Goal: Task Accomplishment & Management: Manage account settings

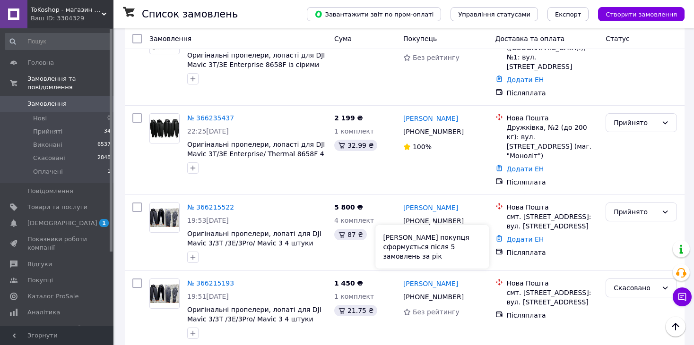
scroll to position [661, 0]
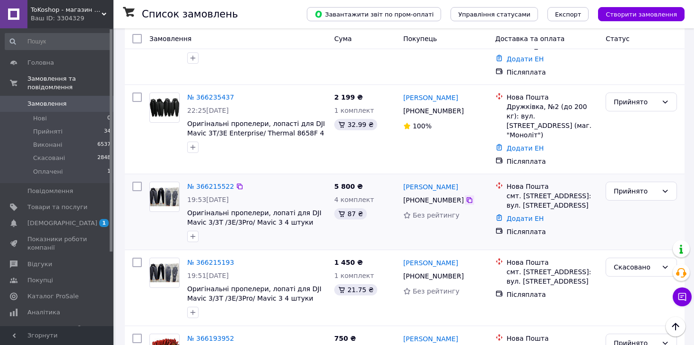
click at [466, 198] on icon at bounding box center [469, 201] width 6 height 6
drag, startPoint x: 455, startPoint y: 164, endPoint x: 424, endPoint y: 165, distance: 31.7
click at [421, 181] on div "[PERSON_NAME]" at bounding box center [445, 187] width 86 height 12
copy link "[PERSON_NAME]"
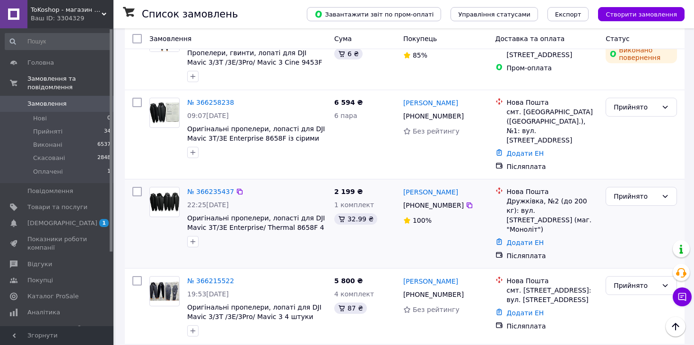
scroll to position [567, 0]
click at [465, 202] on icon at bounding box center [469, 206] width 8 height 8
drag, startPoint x: 507, startPoint y: 190, endPoint x: 540, endPoint y: 190, distance: 33.1
click at [540, 197] on div "Дружківка, №2 (до 200 кг): вул. [STREET_ADDRESS] (маг. "Моноліт")" at bounding box center [553, 216] width 92 height 38
copy div "Дружківка,"
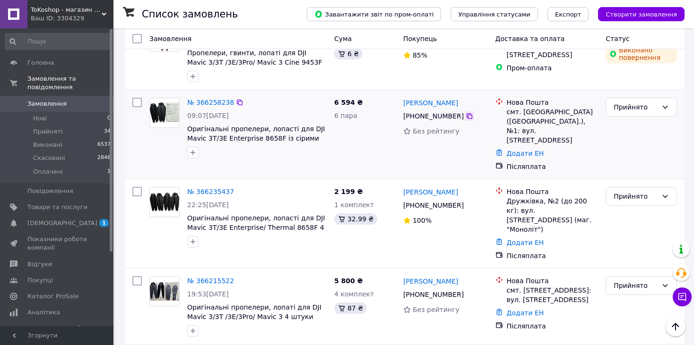
click at [466, 115] on icon at bounding box center [469, 116] width 6 height 6
drag, startPoint x: 520, startPoint y: 109, endPoint x: 591, endPoint y: 108, distance: 70.9
click at [591, 108] on div "смт. [GEOGRAPHIC_DATA] ([GEOGRAPHIC_DATA].), №1: вул. [STREET_ADDRESS]" at bounding box center [553, 126] width 92 height 38
copy div "[GEOGRAPHIC_DATA]"
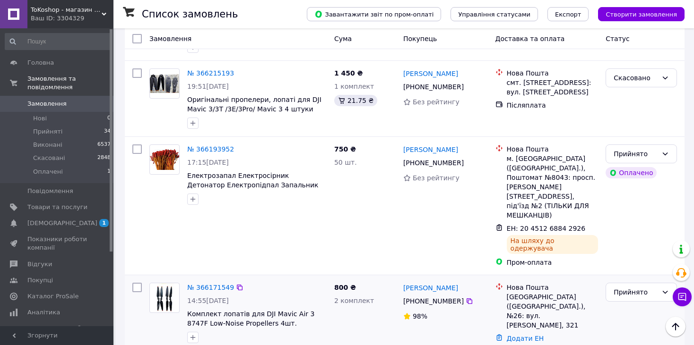
scroll to position [898, 0]
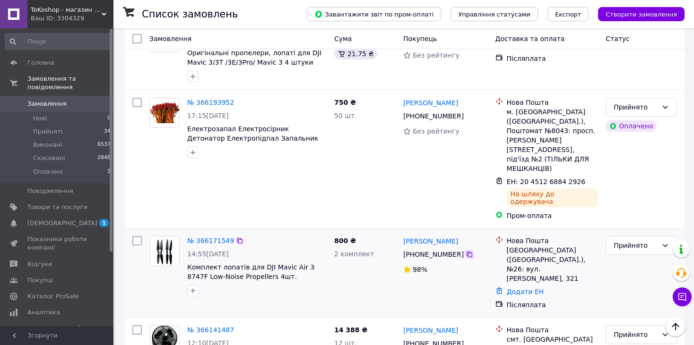
click at [465, 251] on icon at bounding box center [469, 255] width 8 height 8
drag, startPoint x: 460, startPoint y: 195, endPoint x: 429, endPoint y: 195, distance: 30.7
click at [425, 235] on div "[PERSON_NAME]" at bounding box center [445, 241] width 86 height 12
copy link "[PERSON_NAME]"
drag, startPoint x: 507, startPoint y: 202, endPoint x: 523, endPoint y: 202, distance: 15.6
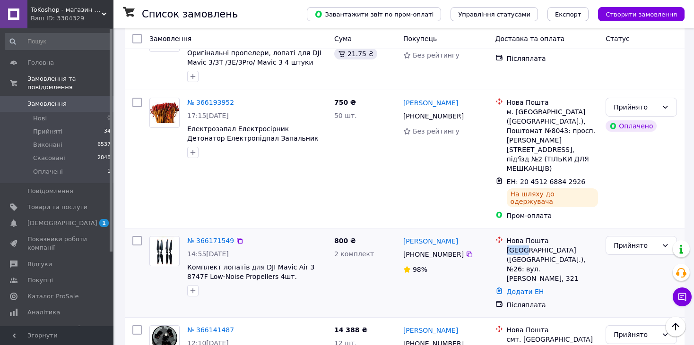
click at [523, 246] on div "[GEOGRAPHIC_DATA] ([GEOGRAPHIC_DATA].), №26: вул. [PERSON_NAME], 321" at bounding box center [553, 265] width 92 height 38
copy div "[GEOGRAPHIC_DATA]"
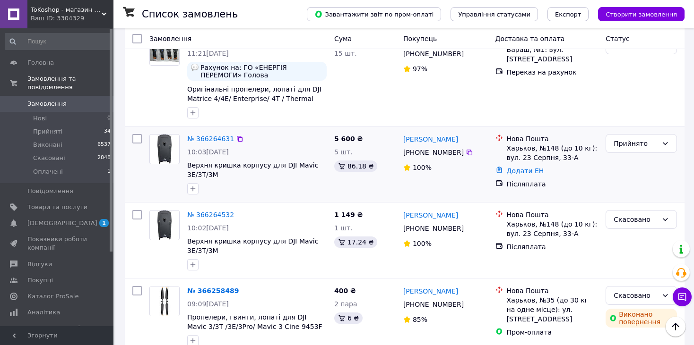
scroll to position [283, 0]
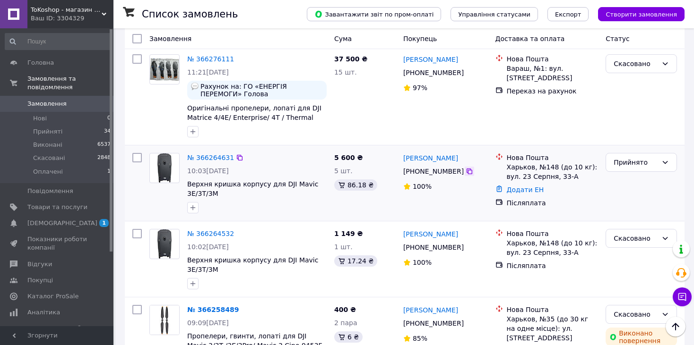
click at [465, 169] on icon at bounding box center [469, 172] width 8 height 8
drag, startPoint x: 481, startPoint y: 159, endPoint x: 438, endPoint y: 157, distance: 42.5
click at [438, 157] on div "[PERSON_NAME]" at bounding box center [445, 158] width 86 height 12
copy link "[PERSON_NAME]"
drag, startPoint x: 506, startPoint y: 164, endPoint x: 532, endPoint y: 163, distance: 26.9
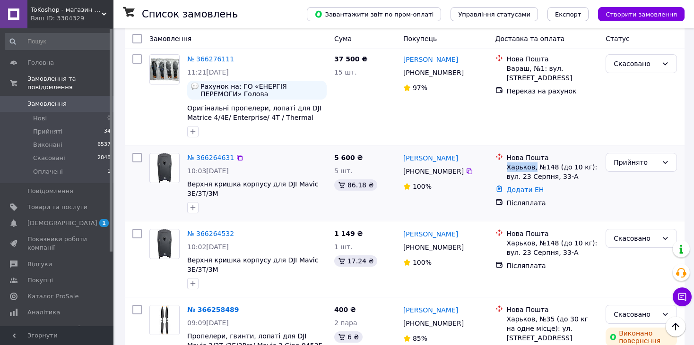
click at [532, 163] on div "Нова Пошта Харьков, №148 (до 10 кг): вул. [DATE]-А" at bounding box center [552, 167] width 95 height 28
copy div "Харьков,"
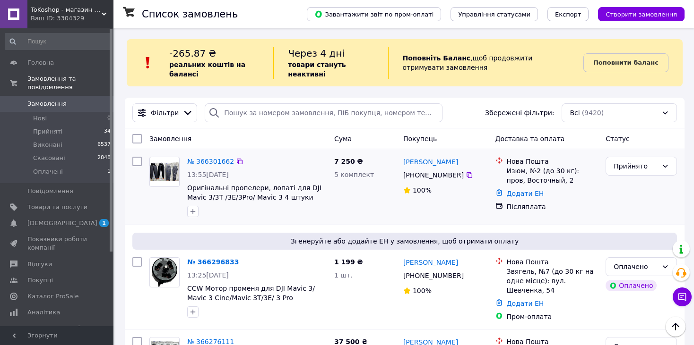
scroll to position [0, 0]
click at [465, 176] on icon at bounding box center [469, 176] width 8 height 8
drag, startPoint x: 475, startPoint y: 163, endPoint x: 432, endPoint y: 164, distance: 43.0
click at [432, 164] on div "[PERSON_NAME]" at bounding box center [445, 162] width 86 height 12
copy link "Лабинський"
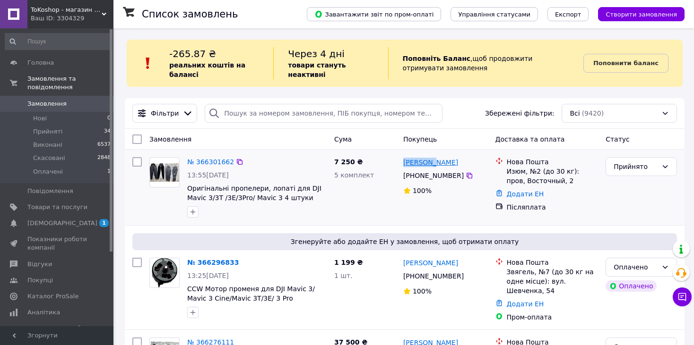
drag, startPoint x: 400, startPoint y: 163, endPoint x: 432, endPoint y: 160, distance: 32.7
click at [432, 160] on div "[PERSON_NAME] [PHONE_NUMBER]%" at bounding box center [445, 188] width 92 height 68
copy link "[PERSON_NAME]"
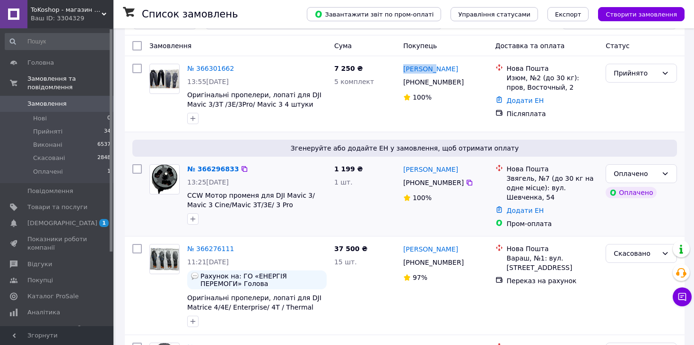
scroll to position [94, 0]
click at [668, 172] on icon at bounding box center [665, 173] width 8 height 8
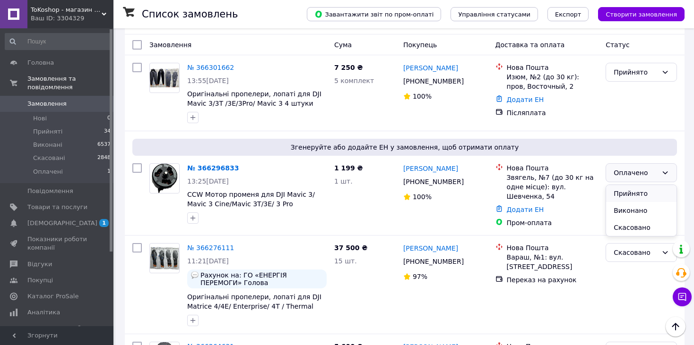
click at [674, 194] on li "Прийнято" at bounding box center [641, 193] width 70 height 17
click at [237, 163] on div "№ 366296833" at bounding box center [256, 168] width 141 height 11
click at [236, 168] on icon at bounding box center [240, 168] width 8 height 8
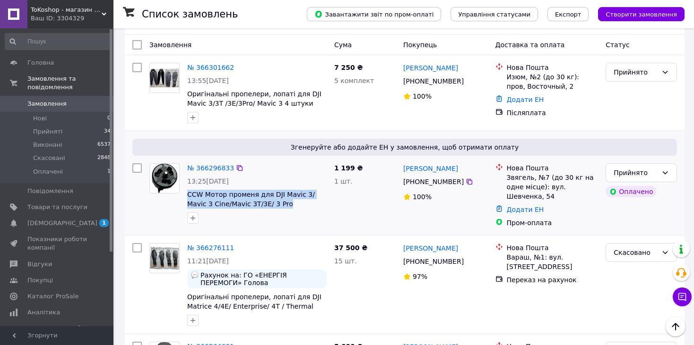
drag, startPoint x: 187, startPoint y: 195, endPoint x: 265, endPoint y: 209, distance: 78.9
copy div "CCW Мотор променя для DJI Mavic 3/ Mavic 3 Cine/Mavic 3T/3E/ 3 Pro"
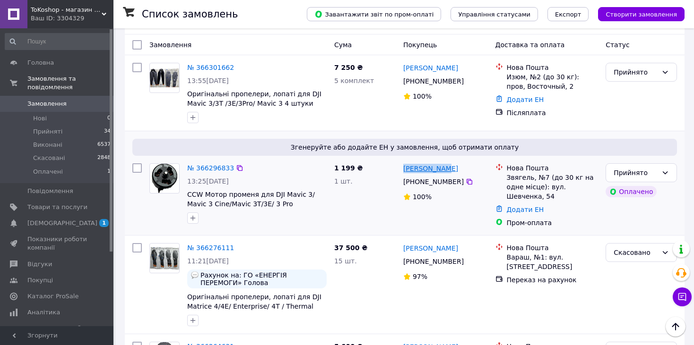
drag, startPoint x: 447, startPoint y: 170, endPoint x: 404, endPoint y: 170, distance: 42.5
click at [404, 170] on div "[PERSON_NAME]" at bounding box center [445, 169] width 86 height 12
click at [465, 184] on icon at bounding box center [469, 182] width 8 height 8
click at [211, 172] on link "№ 366296833" at bounding box center [210, 168] width 47 height 8
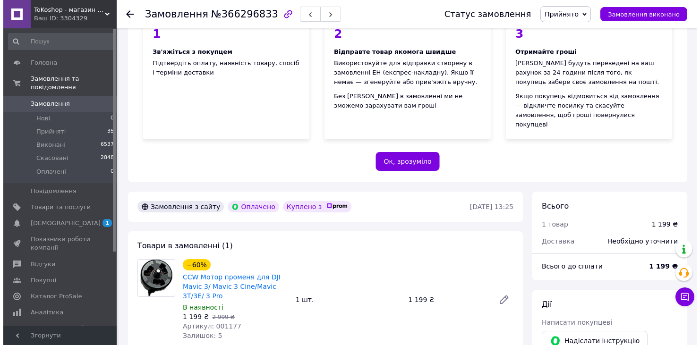
scroll to position [331, 0]
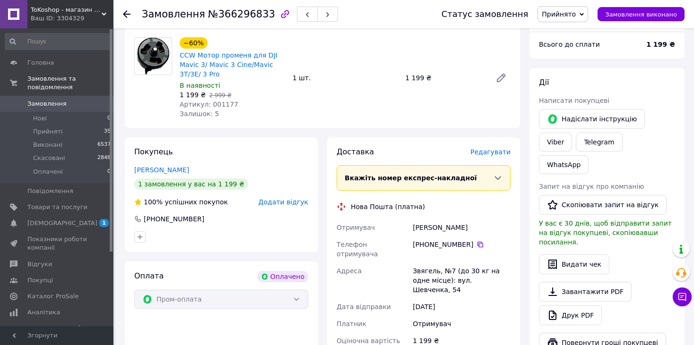
click at [479, 148] on span "Редагувати" at bounding box center [490, 152] width 40 height 8
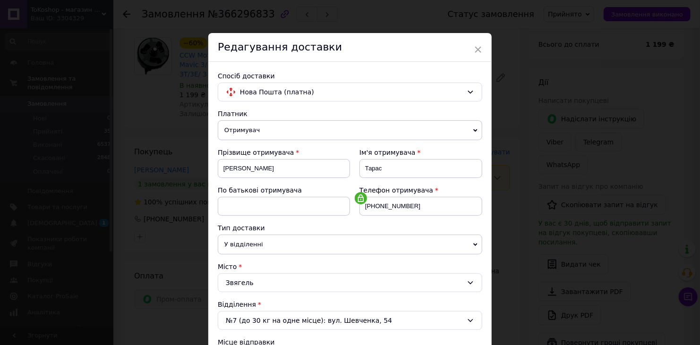
scroll to position [289, 0]
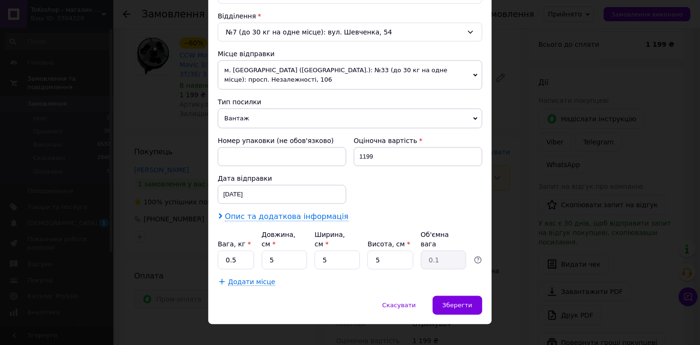
click at [258, 219] on span "Опис та додаткова інформація" at bounding box center [287, 216] width 124 height 9
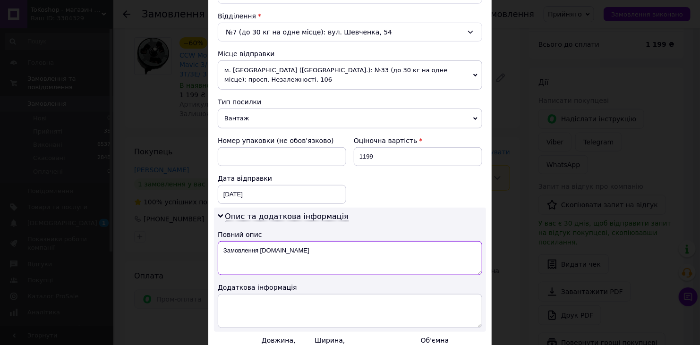
click at [303, 241] on textarea "Замовлення [DOMAIN_NAME]" at bounding box center [350, 258] width 265 height 34
type textarea "З"
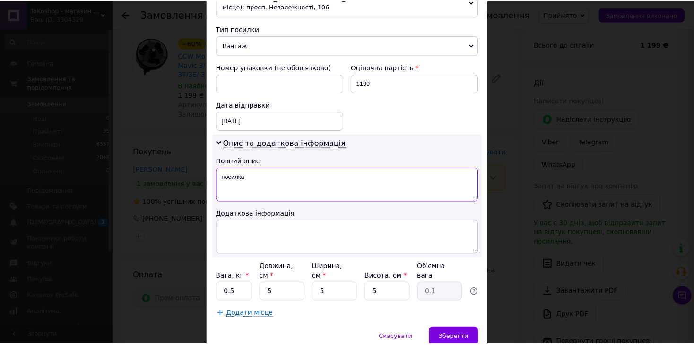
scroll to position [383, 0]
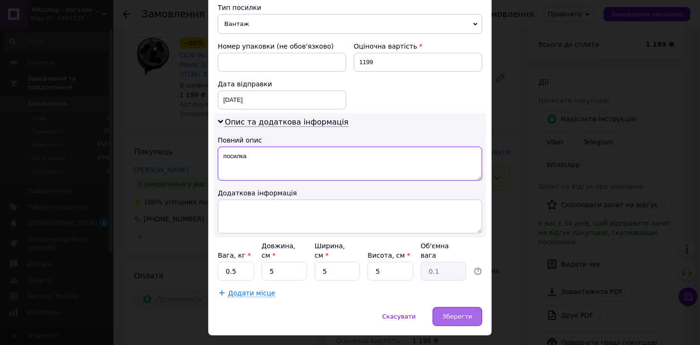
type textarea "посилка"
click at [436, 308] on div "Зберегти" at bounding box center [458, 317] width 50 height 19
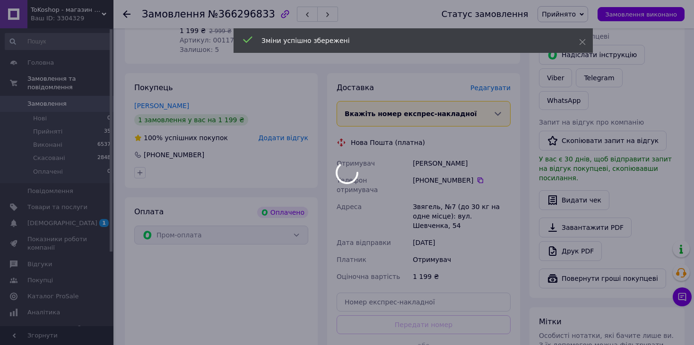
scroll to position [472, 0]
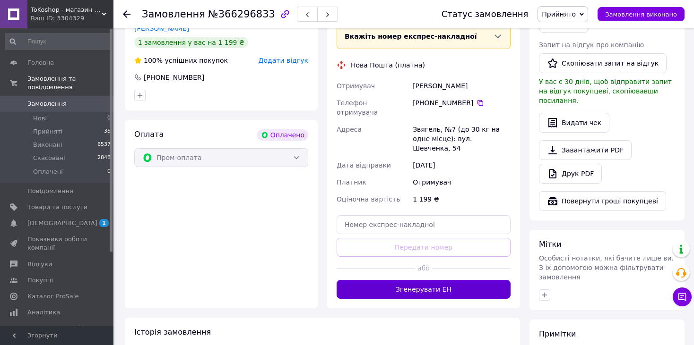
click at [429, 280] on button "Згенерувати ЕН" at bounding box center [423, 289] width 174 height 19
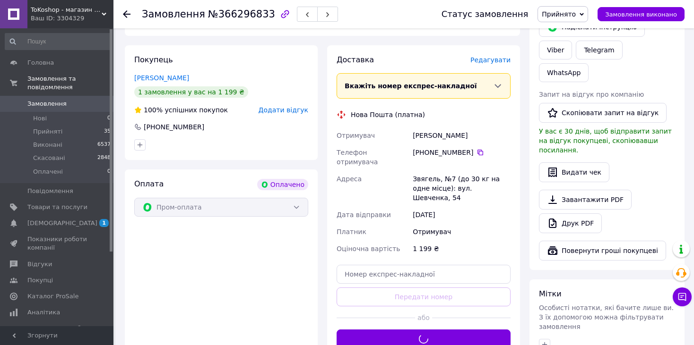
scroll to position [425, 0]
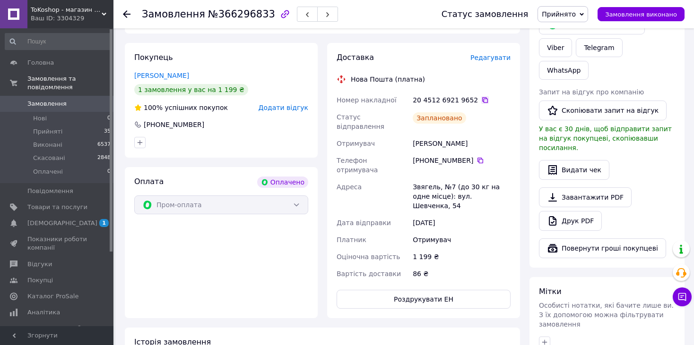
click at [481, 96] on icon at bounding box center [485, 100] width 8 height 8
click at [75, 100] on span "Замовлення" at bounding box center [57, 104] width 60 height 9
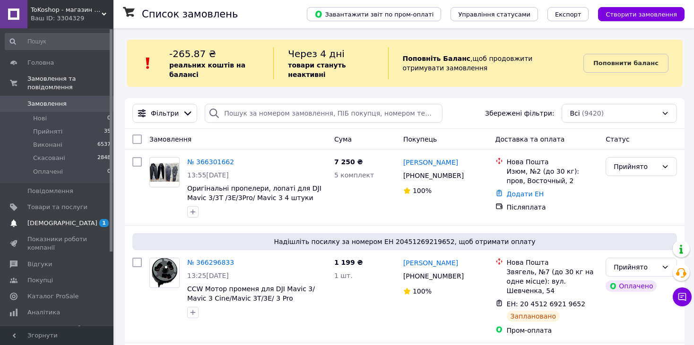
click at [107, 223] on link "[DEMOGRAPHIC_DATA] 1 0" at bounding box center [58, 223] width 116 height 16
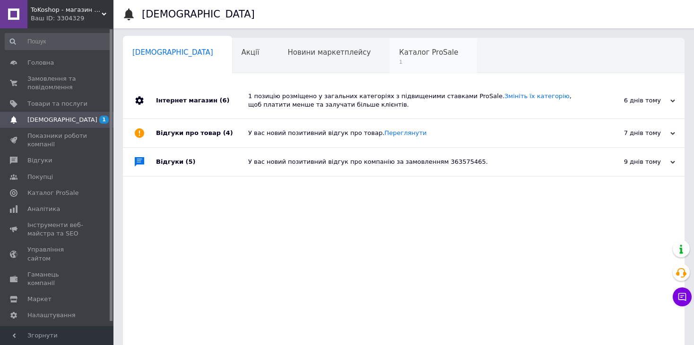
click at [389, 58] on div "Каталог ProSale 1" at bounding box center [432, 56] width 87 height 36
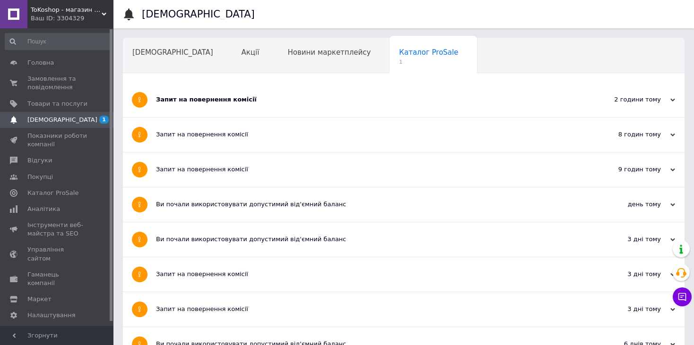
click at [189, 94] on div "Запит на повернення комісії" at bounding box center [368, 100] width 424 height 34
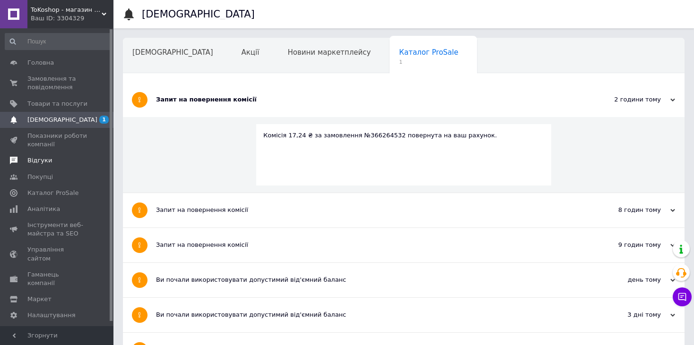
click at [81, 158] on span "Відгуки" at bounding box center [57, 160] width 60 height 9
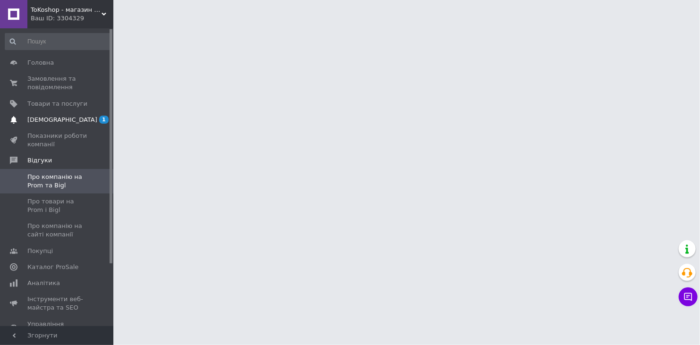
click at [73, 124] on link "[DEMOGRAPHIC_DATA] 1" at bounding box center [58, 120] width 116 height 16
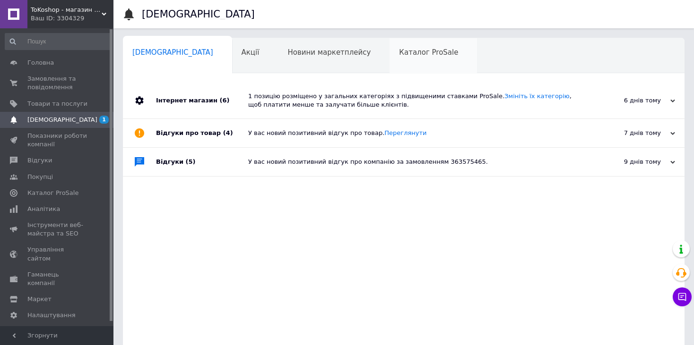
click at [389, 56] on div "Каталог ProSale 0" at bounding box center [432, 56] width 87 height 36
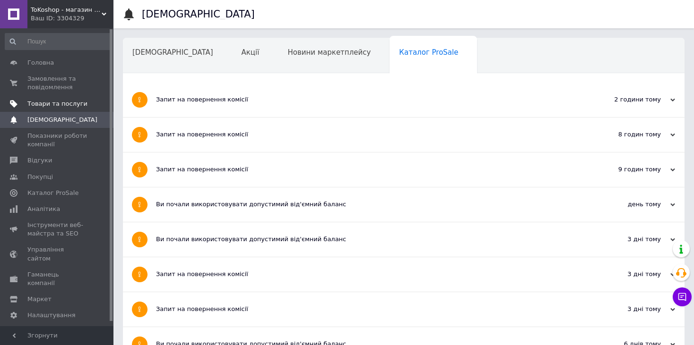
click at [58, 103] on span "Товари та послуги" at bounding box center [57, 104] width 60 height 9
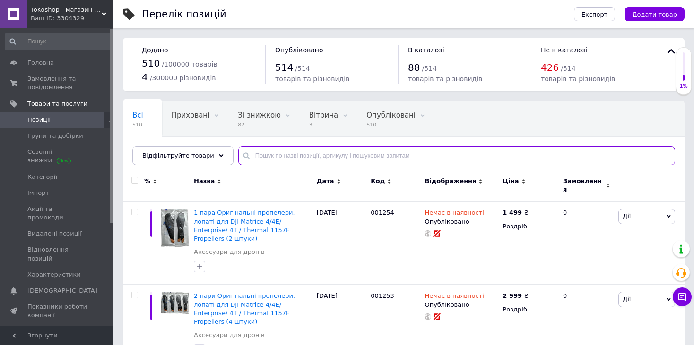
click at [283, 149] on input "text" at bounding box center [456, 155] width 437 height 19
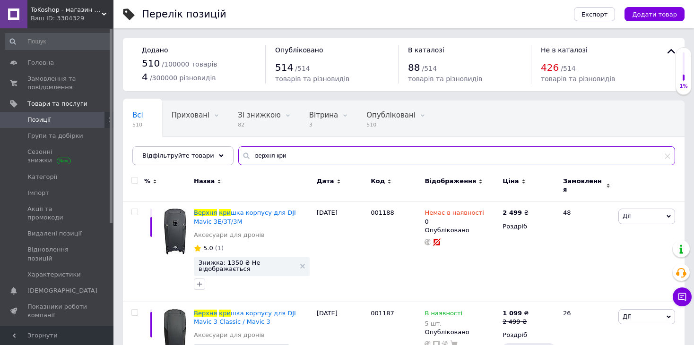
scroll to position [42, 0]
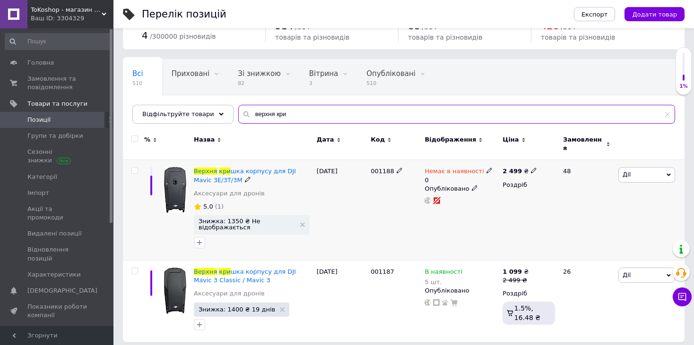
type input "верхня кри"
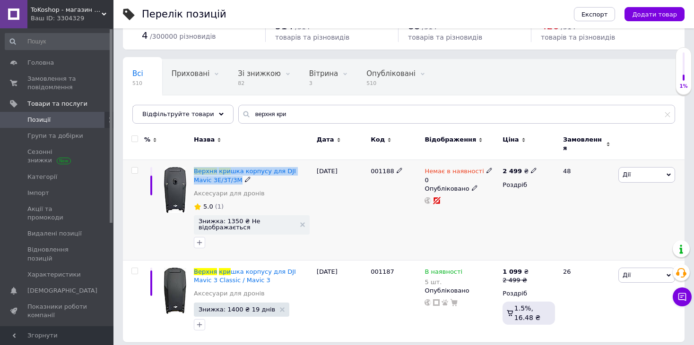
drag, startPoint x: 192, startPoint y: 161, endPoint x: 244, endPoint y: 173, distance: 53.5
click at [244, 173] on div "Верхня кри шка корпусу для DJI Mavic 3E/3T/3M Аксесуари для дронів 5.0 (1) Зниж…" at bounding box center [252, 210] width 123 height 100
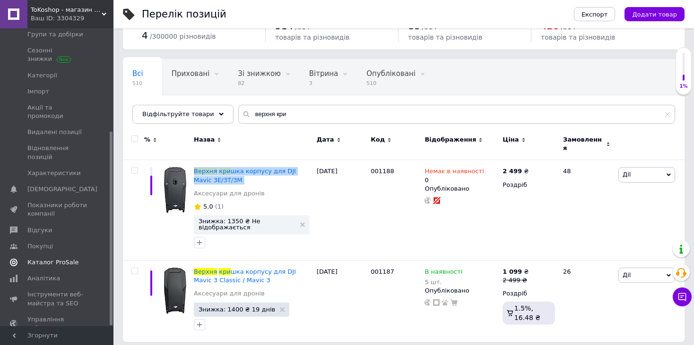
scroll to position [159, 0]
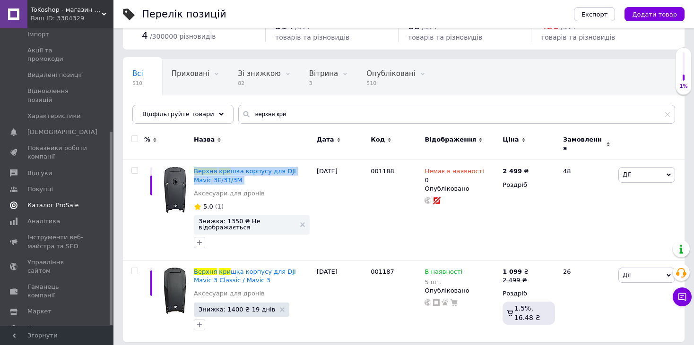
click at [62, 198] on link "Каталог ProSale" at bounding box center [58, 206] width 116 height 16
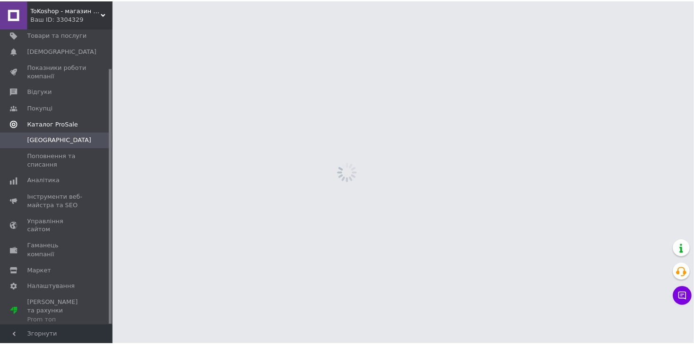
scroll to position [45, 0]
